Goal: Task Accomplishment & Management: Complete application form

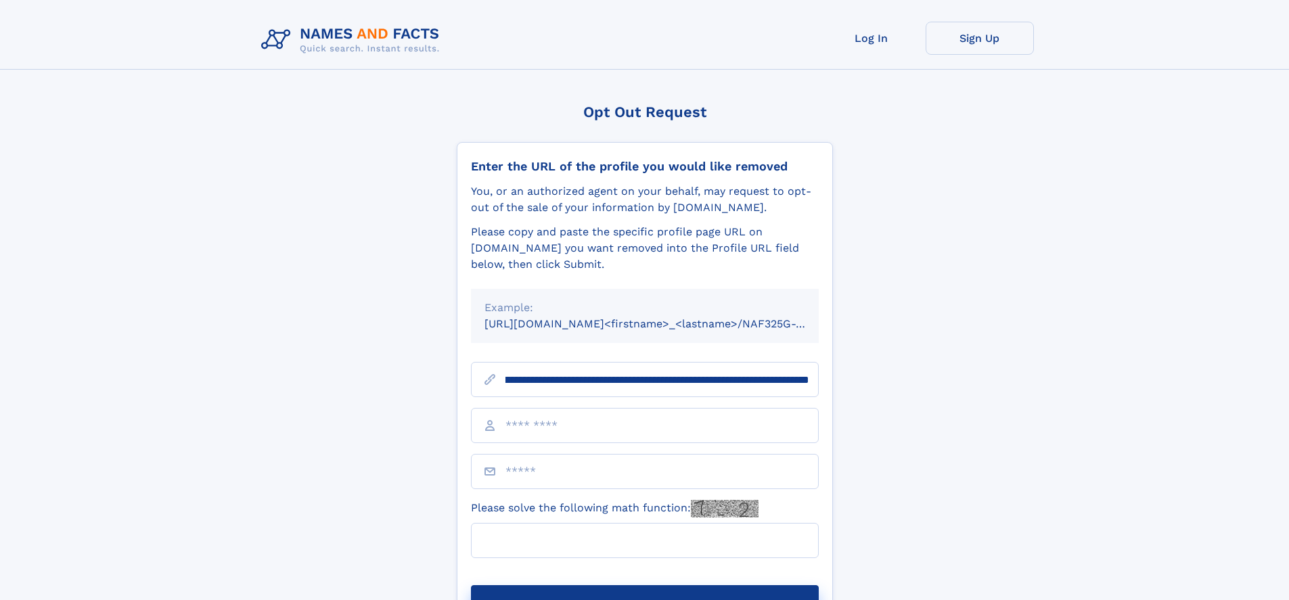
scroll to position [0, 150]
type input "**********"
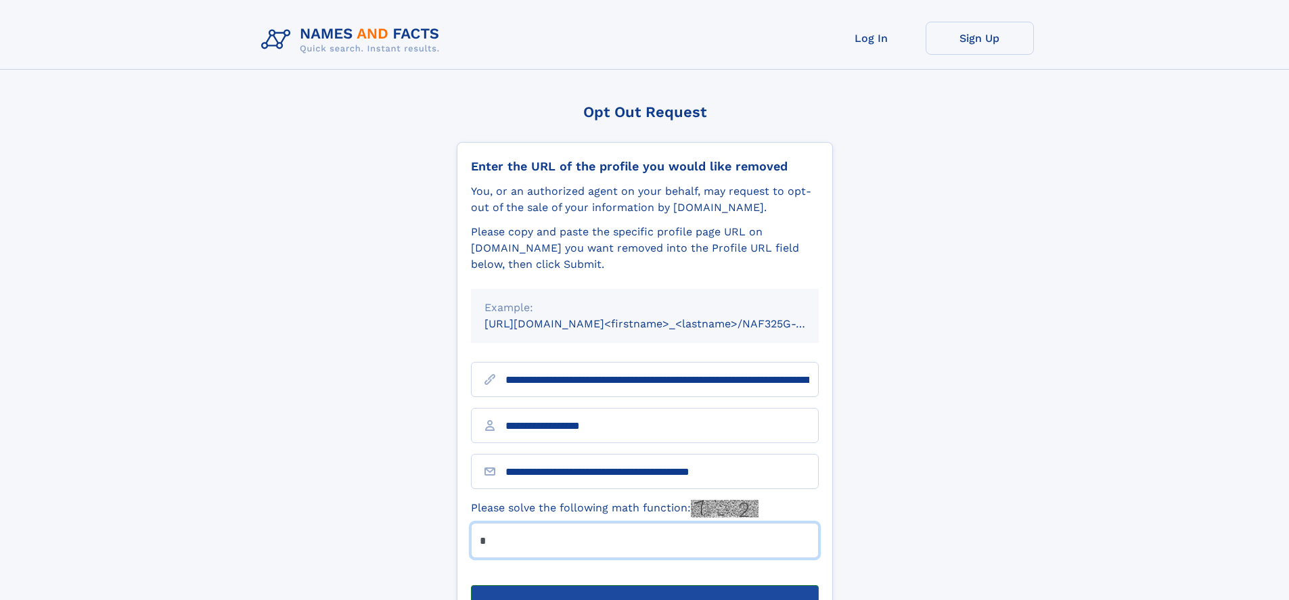
type input "*"
click at [644, 585] on button "Submit Opt Out Request" at bounding box center [645, 606] width 348 height 43
